Goal: Task Accomplishment & Management: Complete application form

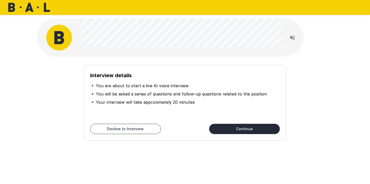
click at [238, 127] on button "Continue" at bounding box center [244, 129] width 71 height 10
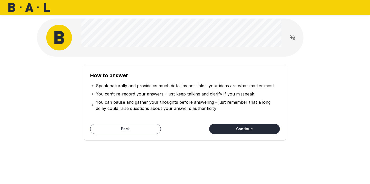
click at [240, 128] on button "Continue" at bounding box center [244, 129] width 71 height 10
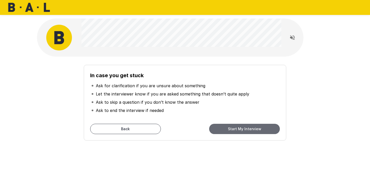
click at [253, 130] on button "Start My Interview" at bounding box center [244, 129] width 71 height 10
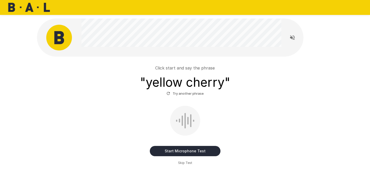
click at [191, 153] on button "Start Microphone Test" at bounding box center [185, 151] width 71 height 10
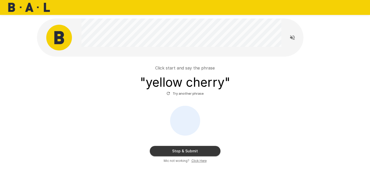
click at [191, 153] on button "Stop & Submit" at bounding box center [185, 151] width 71 height 10
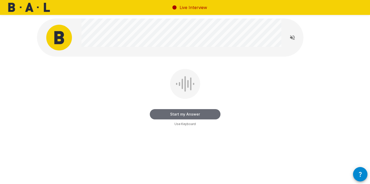
click at [216, 116] on button "Start my Answer" at bounding box center [185, 114] width 71 height 10
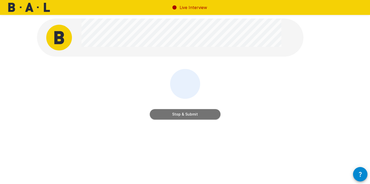
click at [198, 114] on button "Stop & Submit" at bounding box center [185, 114] width 71 height 10
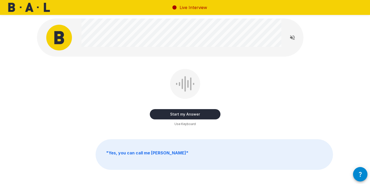
click at [198, 114] on button "Start my Answer" at bounding box center [185, 114] width 71 height 10
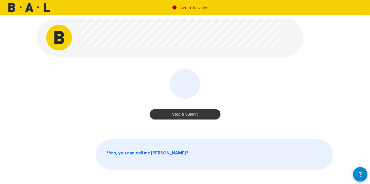
click at [199, 117] on button "Stop & Submit" at bounding box center [185, 114] width 71 height 10
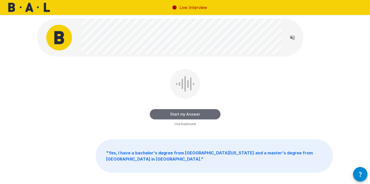
click at [202, 114] on button "Start my Answer" at bounding box center [185, 114] width 71 height 10
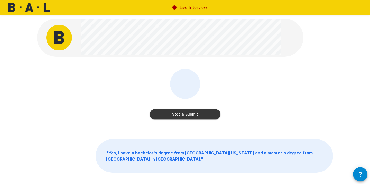
click at [200, 114] on button "Stop & Submit" at bounding box center [185, 114] width 71 height 10
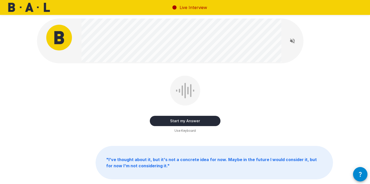
click at [202, 121] on button "Start my Answer" at bounding box center [185, 121] width 71 height 10
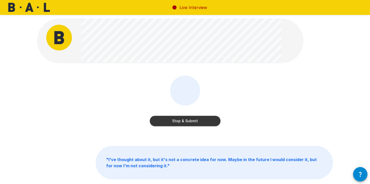
click at [208, 122] on button "Stop & Submit" at bounding box center [185, 121] width 71 height 10
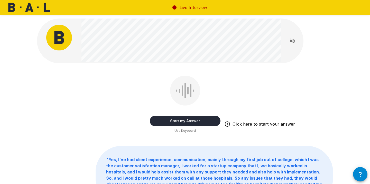
click at [210, 124] on button "Start my Answer" at bounding box center [185, 121] width 71 height 10
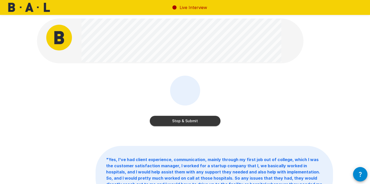
click at [204, 121] on button "Stop & Submit" at bounding box center [185, 121] width 71 height 10
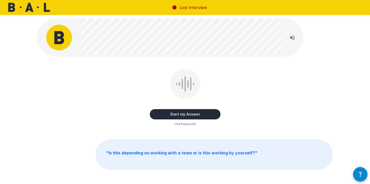
click at [207, 113] on button "Start my Answer" at bounding box center [185, 114] width 71 height 10
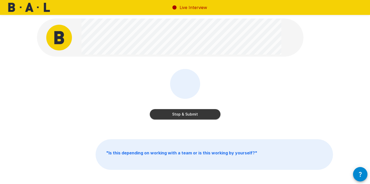
click at [185, 114] on button "Stop & Submit" at bounding box center [185, 114] width 71 height 10
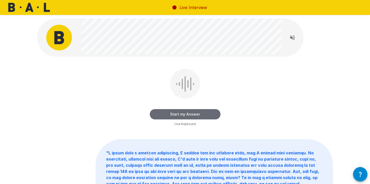
click at [213, 115] on button "Start my Answer" at bounding box center [185, 114] width 71 height 10
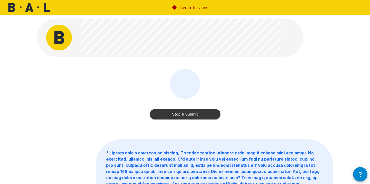
click at [205, 116] on button "Stop & Submit" at bounding box center [185, 114] width 71 height 10
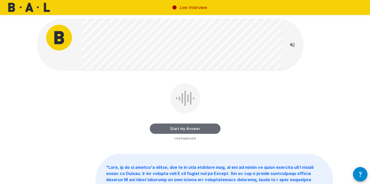
click at [202, 131] on button "Start my Answer" at bounding box center [185, 128] width 71 height 10
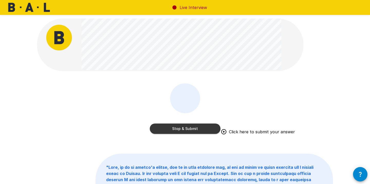
click at [195, 126] on button "Stop & Submit" at bounding box center [185, 128] width 71 height 10
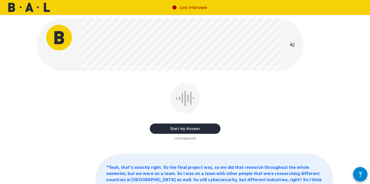
click at [195, 126] on button "Start my Answer" at bounding box center [185, 128] width 71 height 10
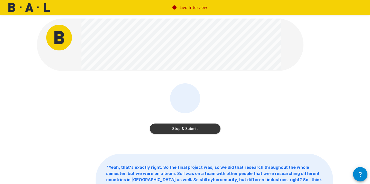
click at [192, 126] on button "Stop & Submit" at bounding box center [185, 128] width 71 height 10
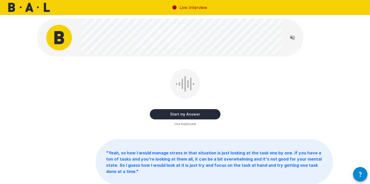
click at [204, 115] on button "Start my Answer" at bounding box center [185, 114] width 71 height 10
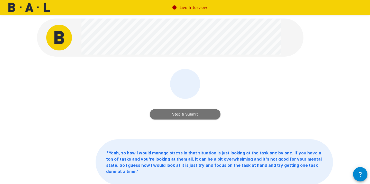
click at [180, 112] on button "Stop & Submit" at bounding box center [185, 114] width 71 height 10
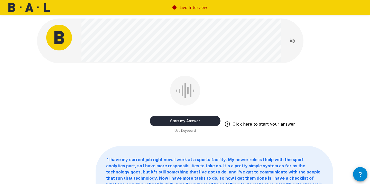
click at [201, 117] on button "Start my Answer" at bounding box center [185, 121] width 71 height 10
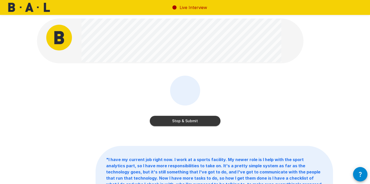
click at [201, 120] on button "Stop & Submit" at bounding box center [185, 121] width 71 height 10
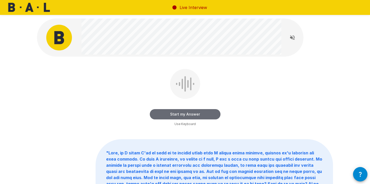
click at [210, 114] on button "Start my Answer" at bounding box center [185, 114] width 71 height 10
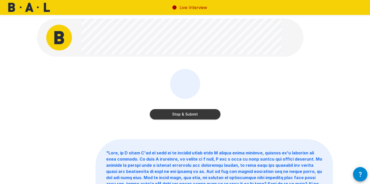
click at [202, 112] on button "Stop & Submit" at bounding box center [185, 114] width 71 height 10
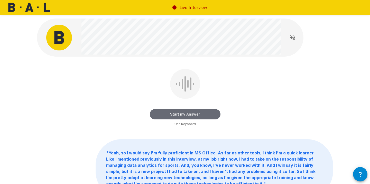
click at [215, 114] on button "Start my Answer" at bounding box center [185, 114] width 71 height 10
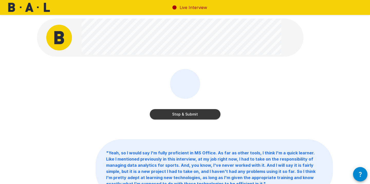
click at [196, 115] on button "Stop & Submit" at bounding box center [185, 114] width 71 height 10
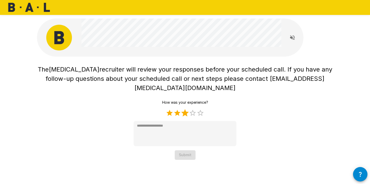
click at [185, 109] on label "3 Stars" at bounding box center [185, 113] width 8 height 8
type textarea "*"
click at [186, 150] on button "Submit" at bounding box center [185, 155] width 21 height 10
